Goal: Information Seeking & Learning: Learn about a topic

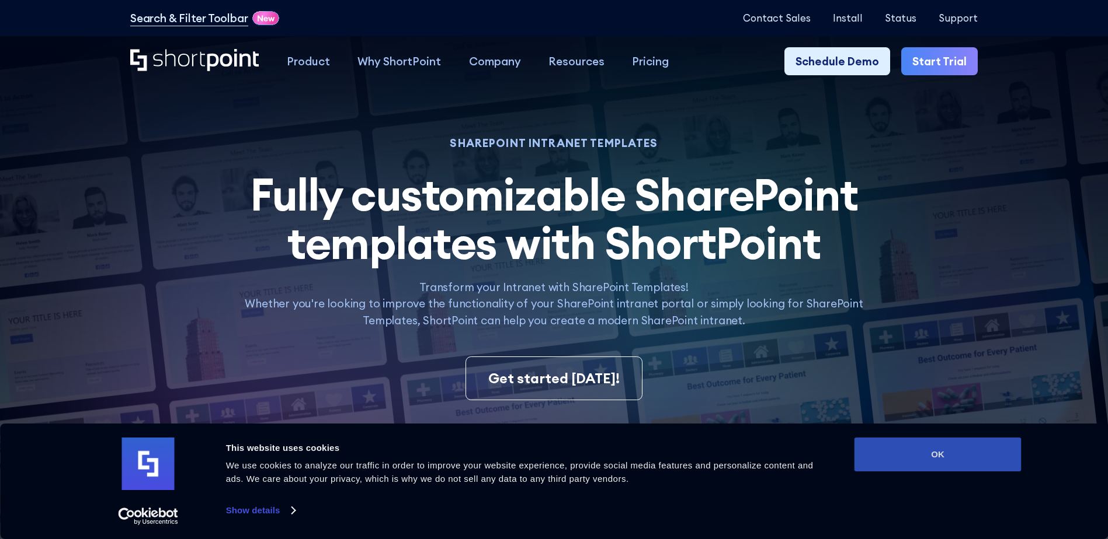
click at [956, 458] on button "OK" at bounding box center [937, 455] width 167 height 34
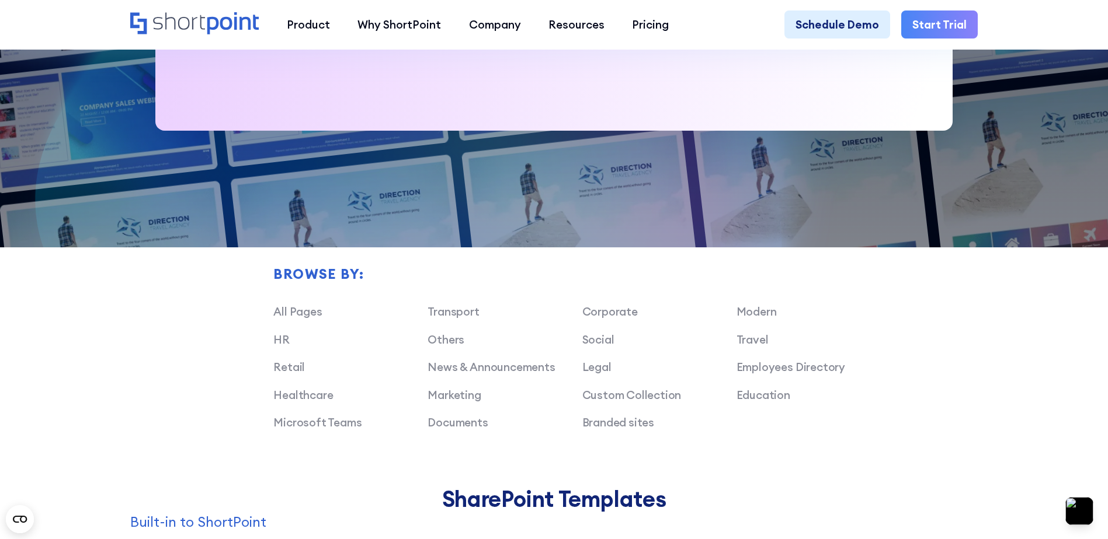
scroll to position [817, 0]
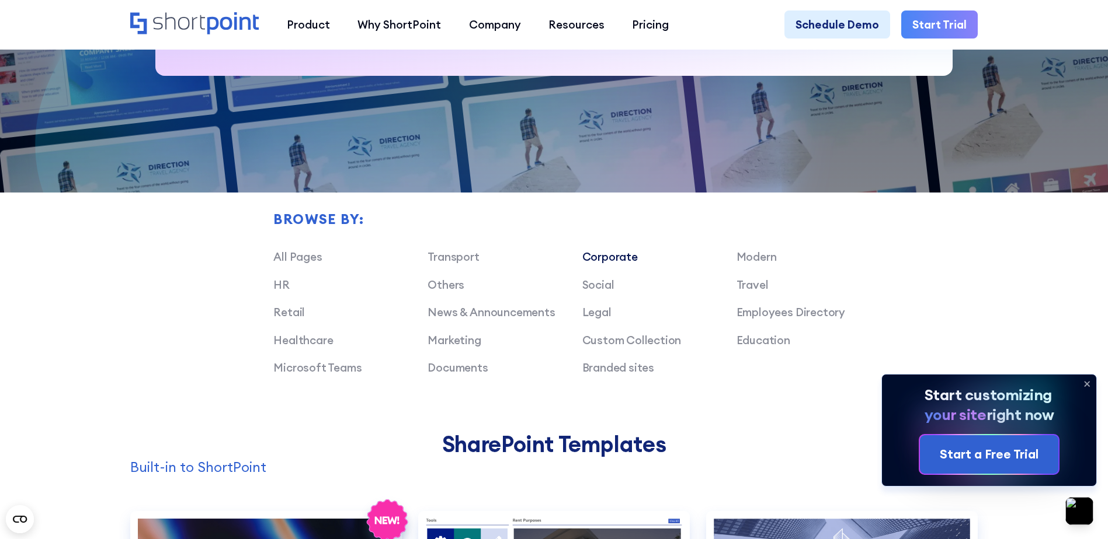
click at [614, 263] on link "Corporate" at bounding box center [609, 257] width 55 height 14
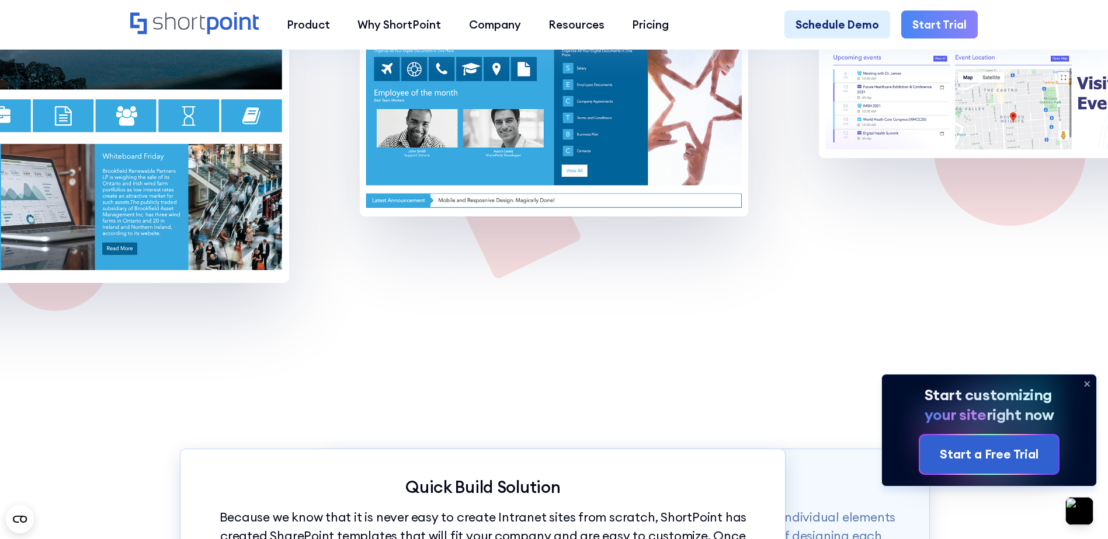
scroll to position [2569, 0]
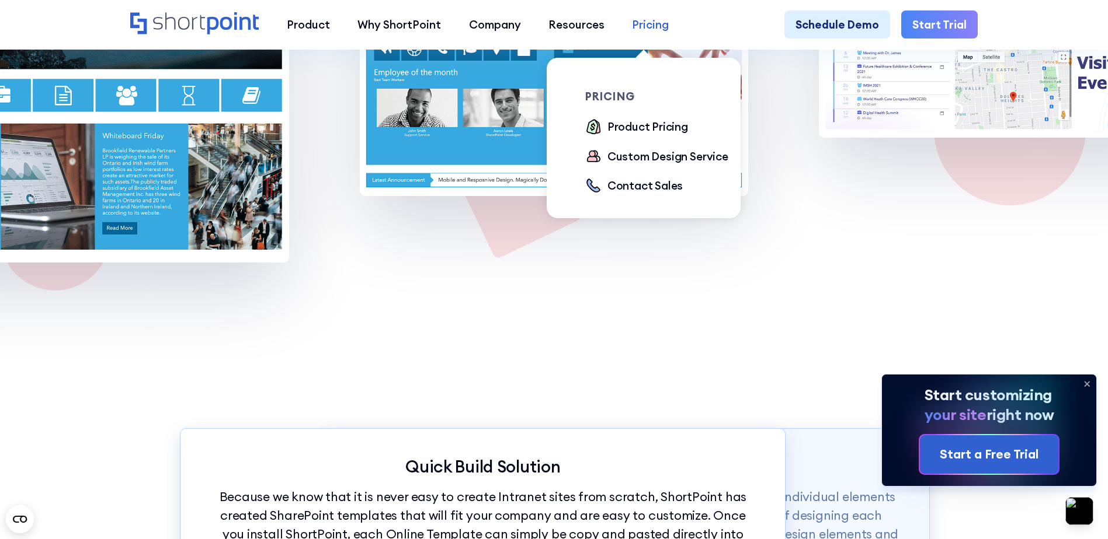
click at [648, 26] on div "Pricing" at bounding box center [650, 24] width 37 height 16
click at [626, 130] on div "Product Pricing" at bounding box center [647, 127] width 81 height 16
